Goal: Find specific page/section: Find specific page/section

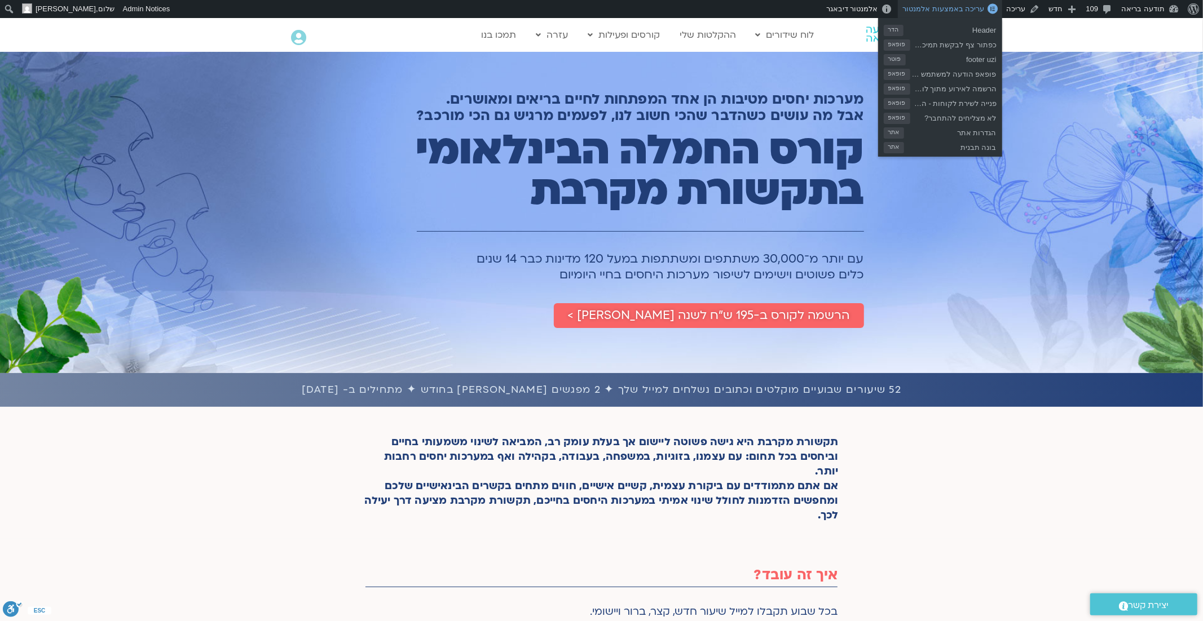
click at [947, 9] on span "עריכה באמצעות אלמנטור" at bounding box center [943, 9] width 82 height 8
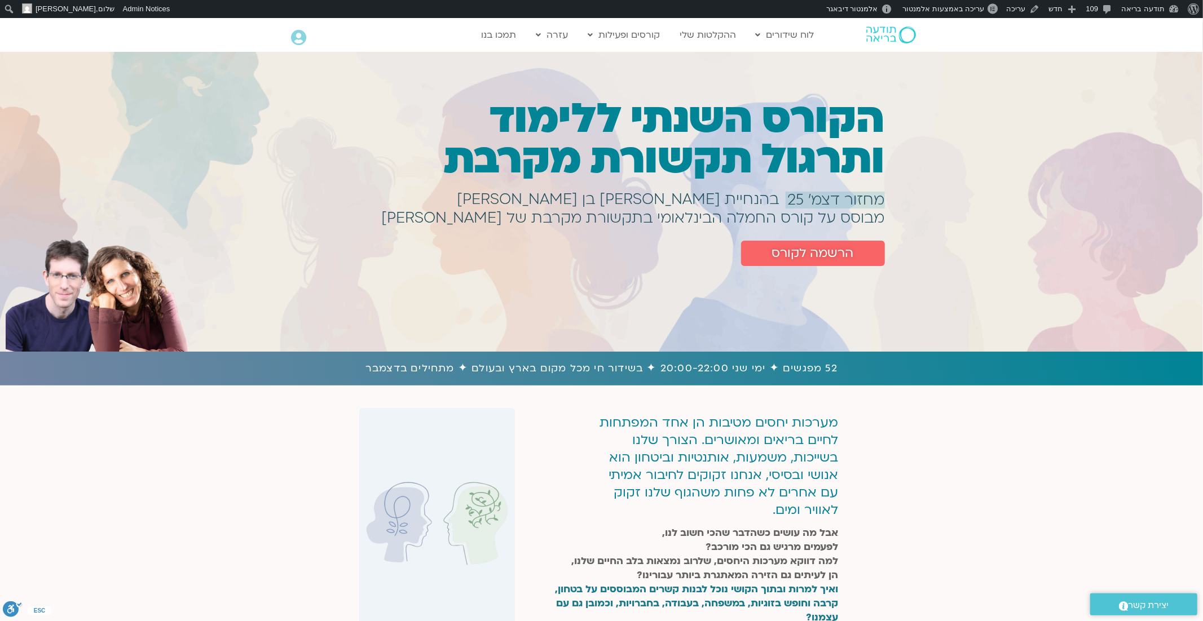
click at [806, 202] on span "מחזור דצמ׳ 25" at bounding box center [836, 200] width 97 height 17
click at [949, 6] on span "עריכה באמצעות אלמנטור" at bounding box center [943, 9] width 82 height 8
